Goal: Use online tool/utility: Utilize a website feature to perform a specific function

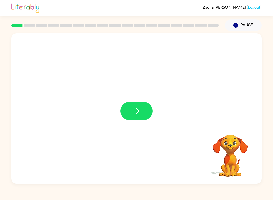
click at [132, 111] on icon "button" at bounding box center [136, 110] width 9 height 9
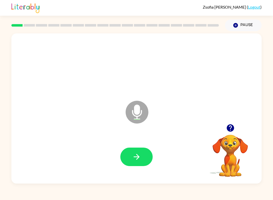
click at [134, 158] on icon "button" at bounding box center [136, 156] width 9 height 9
click at [146, 150] on button "button" at bounding box center [136, 156] width 32 height 18
click at [136, 153] on icon "button" at bounding box center [136, 156] width 9 height 9
click at [231, 130] on icon "button" at bounding box center [230, 127] width 9 height 9
click at [129, 154] on button "button" at bounding box center [136, 156] width 32 height 18
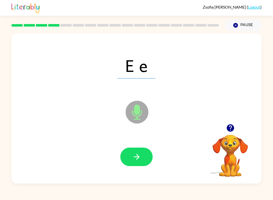
click at [146, 155] on button "button" at bounding box center [136, 156] width 32 height 18
click at [134, 158] on icon "button" at bounding box center [136, 156] width 9 height 9
click at [141, 157] on icon "button" at bounding box center [136, 156] width 9 height 9
click at [131, 156] on button "button" at bounding box center [136, 156] width 32 height 18
click at [131, 160] on button "button" at bounding box center [136, 156] width 32 height 18
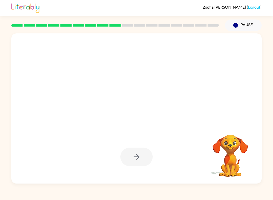
click at [262, 126] on div "Your browser must support playing .mp4 files to use Literably. Please try using…" at bounding box center [136, 107] width 273 height 152
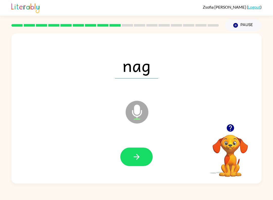
click at [134, 159] on icon "button" at bounding box center [136, 156] width 9 height 9
click at [138, 148] on button "button" at bounding box center [136, 156] width 32 height 18
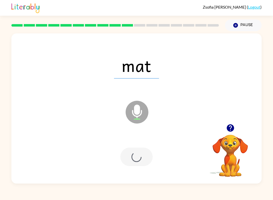
click at [137, 147] on div at bounding box center [136, 156] width 240 height 43
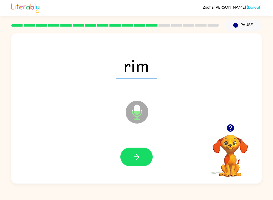
click at [138, 166] on button "button" at bounding box center [136, 156] width 32 height 18
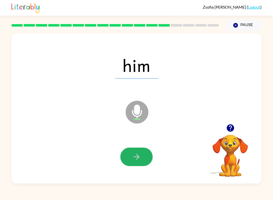
click at [136, 158] on icon "button" at bounding box center [136, 156] width 9 height 9
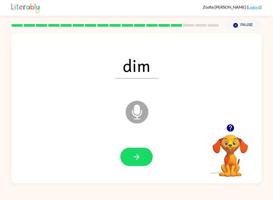
click at [121, 167] on div at bounding box center [136, 156] width 240 height 43
click at [133, 151] on button "button" at bounding box center [136, 156] width 32 height 18
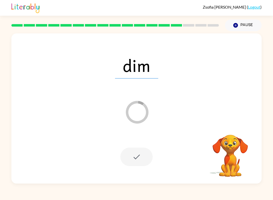
click at [144, 149] on div at bounding box center [136, 156] width 32 height 18
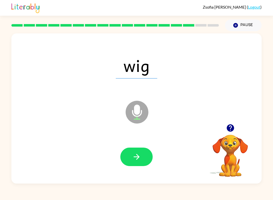
click at [132, 155] on icon "button" at bounding box center [136, 156] width 9 height 9
click at [139, 154] on icon "button" at bounding box center [136, 156] width 9 height 9
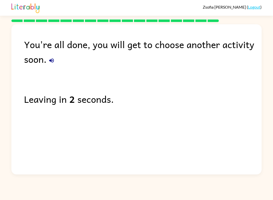
click at [54, 61] on icon "button" at bounding box center [52, 60] width 6 height 6
